Goal: Find specific page/section: Find specific page/section

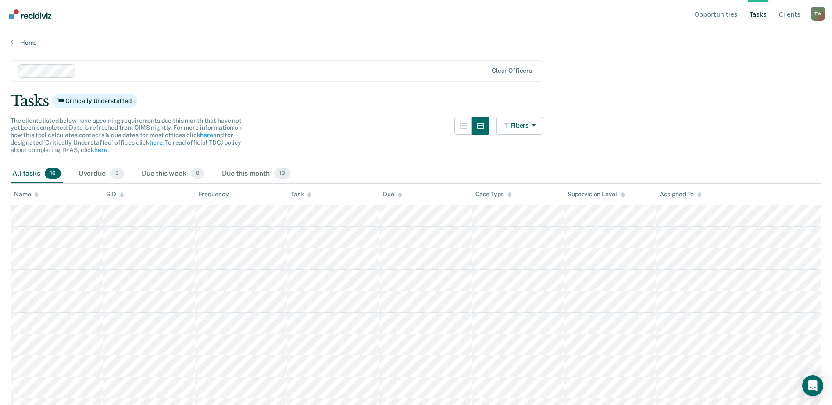
scroll to position [144, 0]
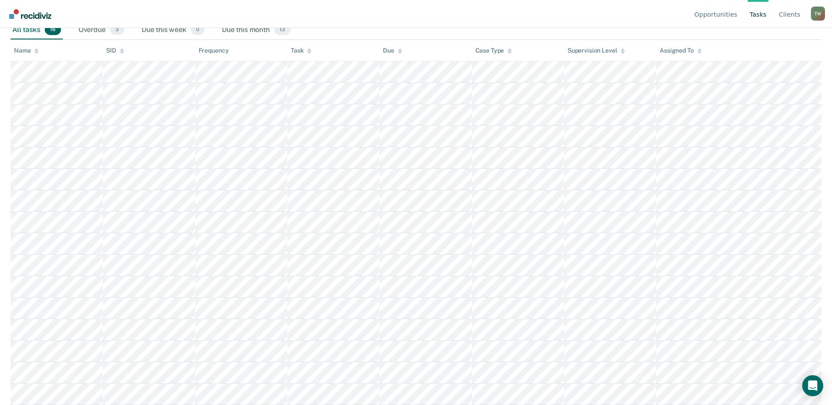
click at [31, 52] on div "Name" at bounding box center [26, 50] width 25 height 7
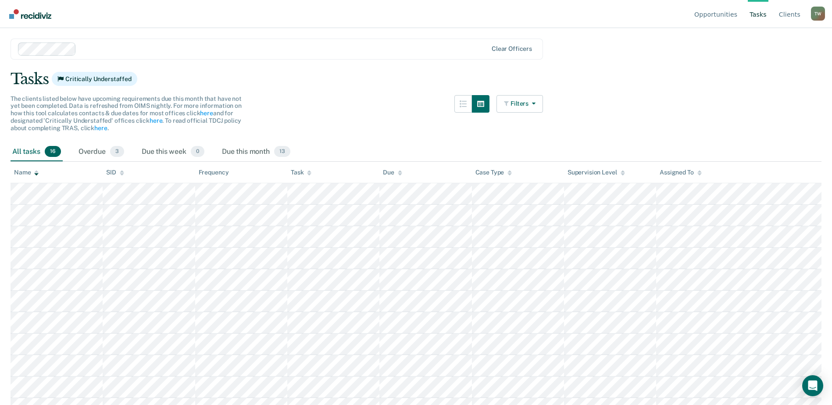
scroll to position [0, 0]
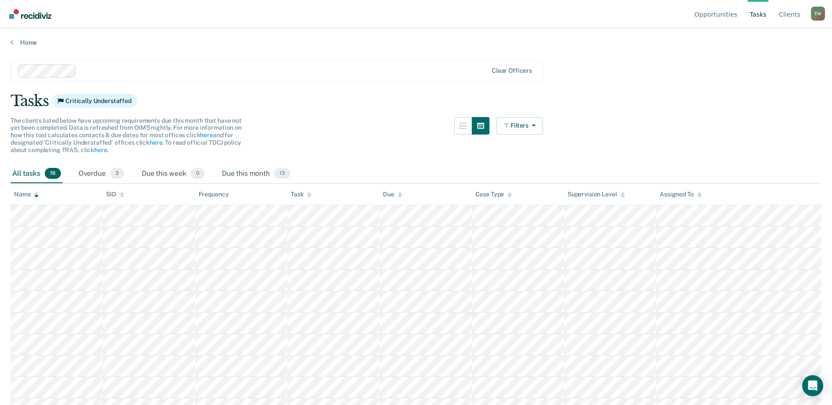
click at [30, 191] on div "Name" at bounding box center [26, 194] width 25 height 7
